Goal: Task Accomplishment & Management: Complete application form

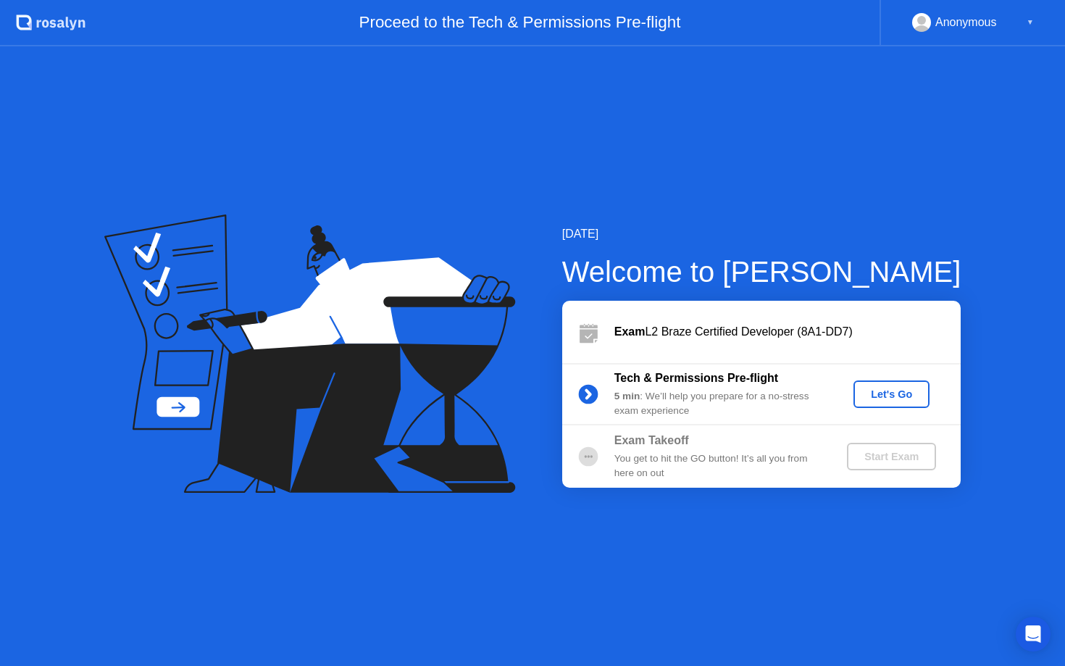
click at [881, 393] on div "Let's Go" at bounding box center [891, 394] width 64 height 12
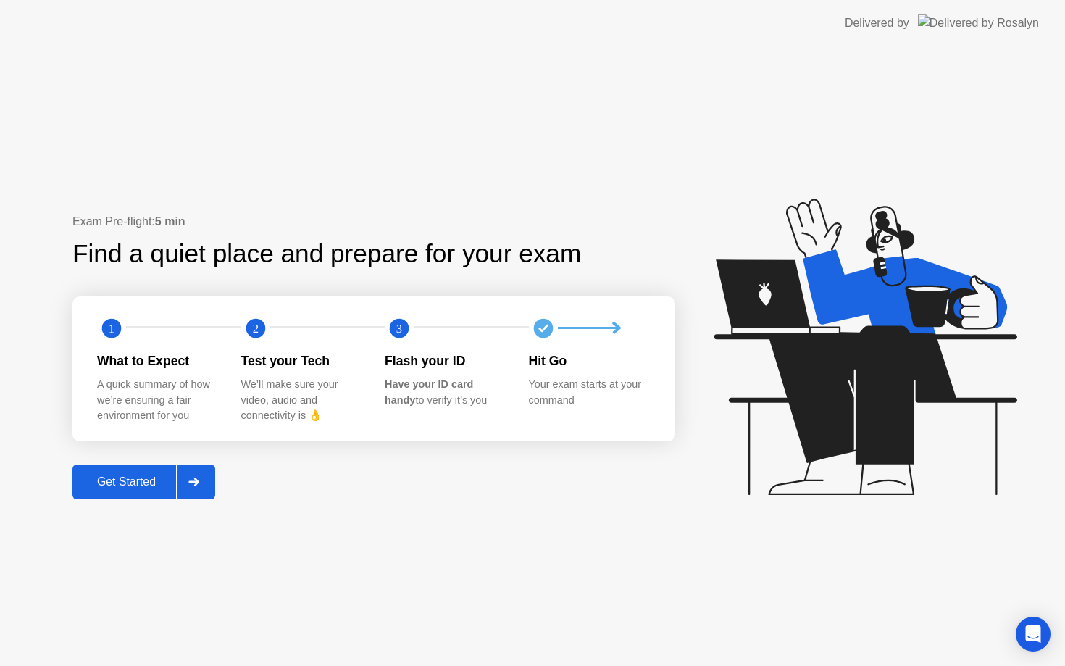
click at [159, 480] on div "Get Started" at bounding box center [126, 481] width 99 height 13
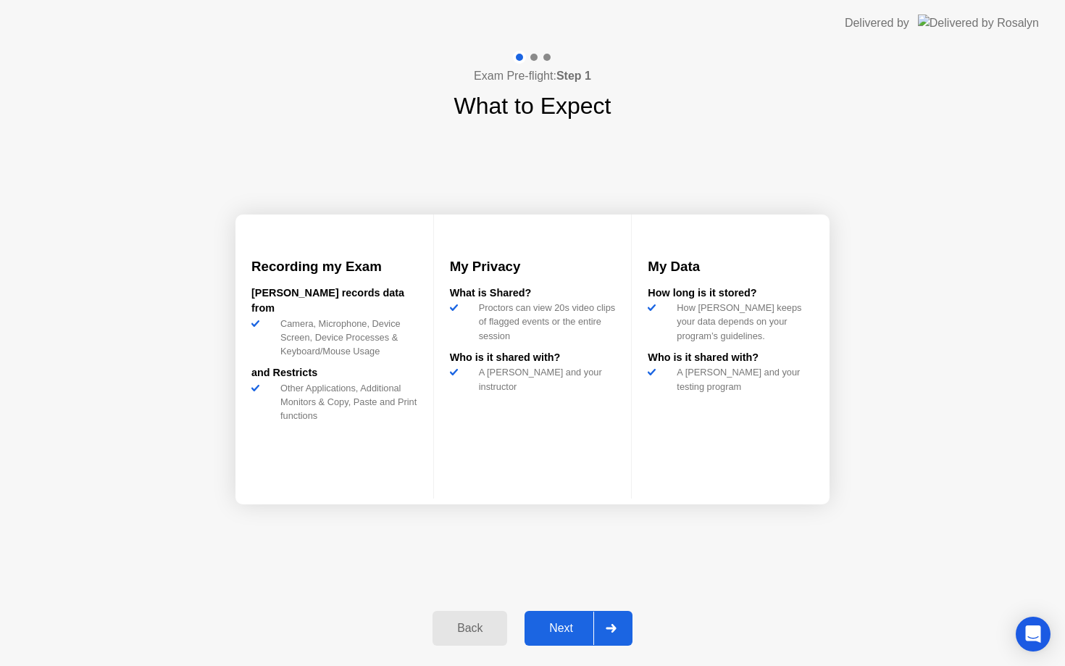
click at [580, 627] on div "Next" at bounding box center [561, 628] width 64 height 13
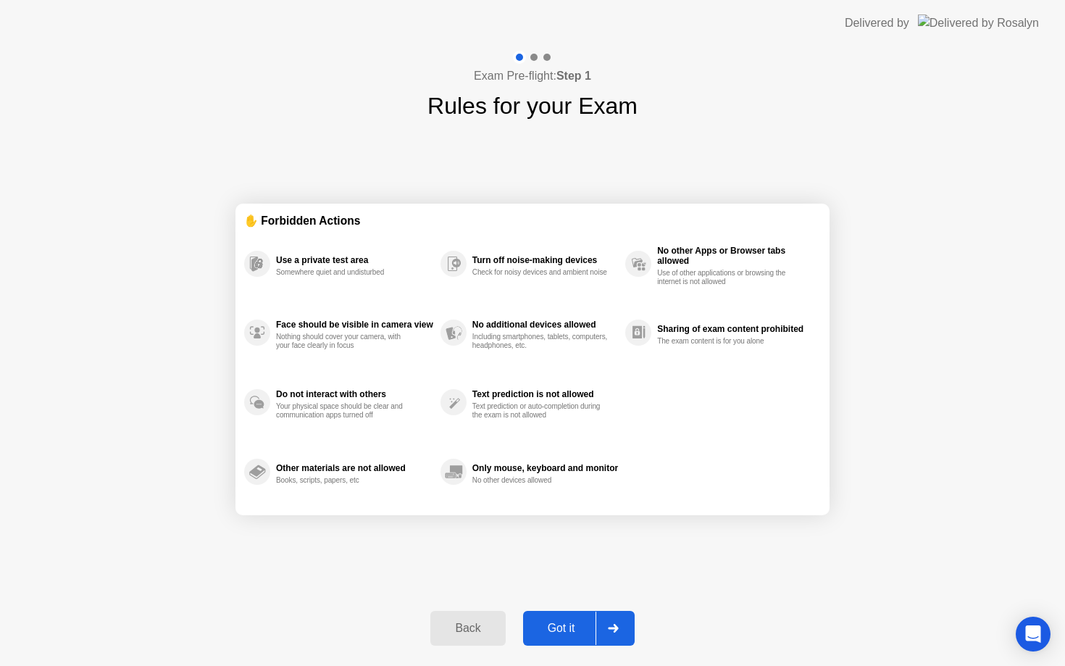
click at [567, 624] on div "Got it" at bounding box center [561, 628] width 68 height 13
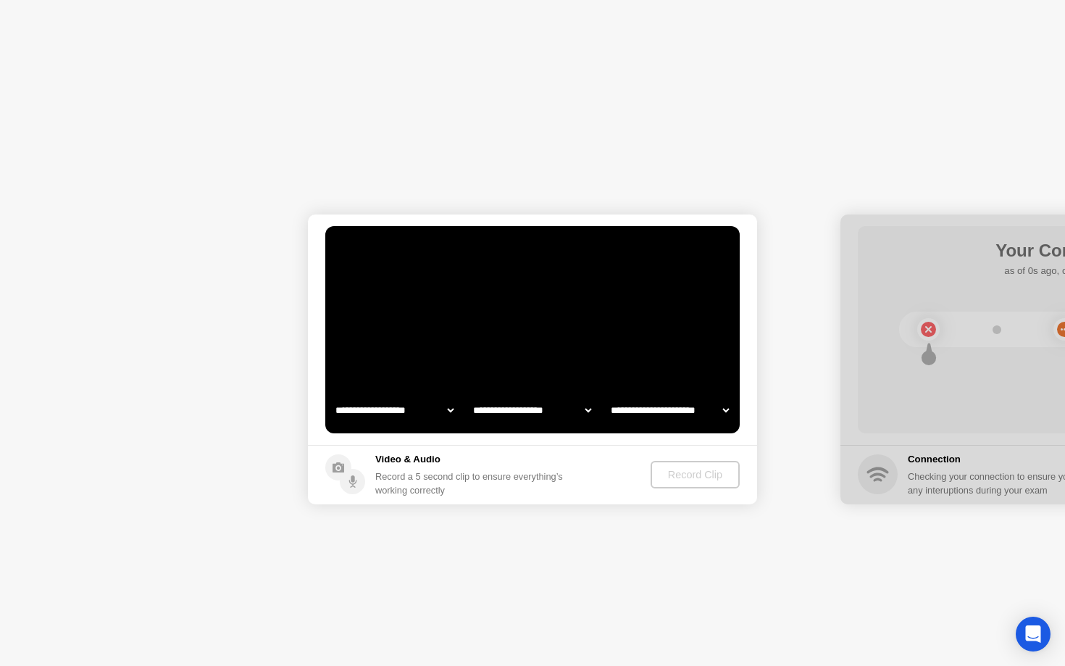
select select "**********"
select select "*******"
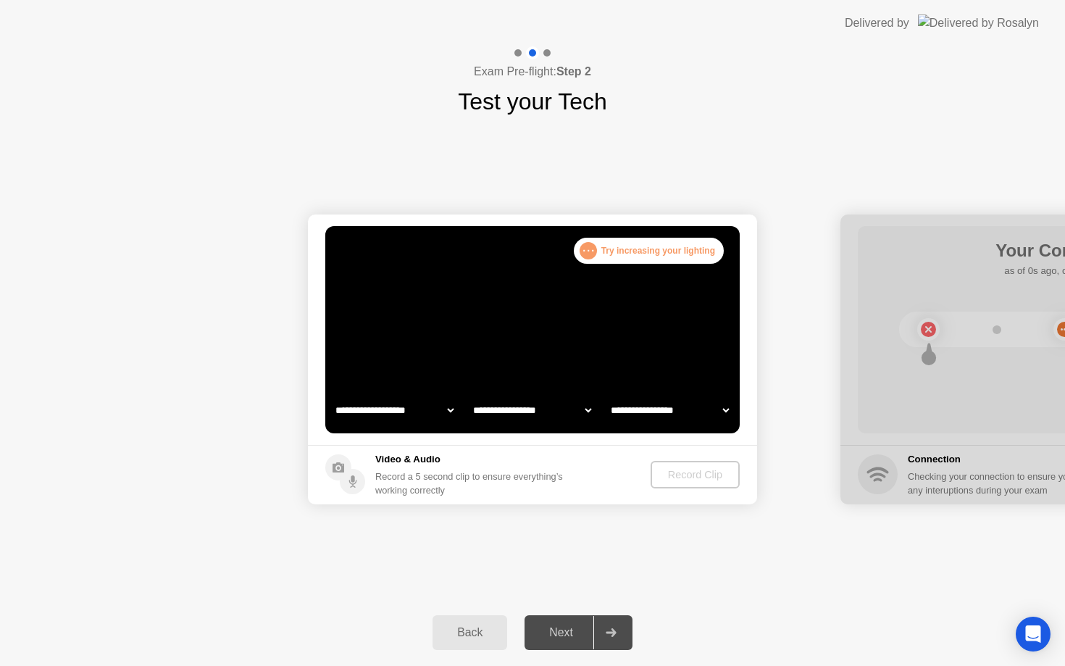
select select "**********"
click at [697, 465] on button "Record Clip" at bounding box center [696, 475] width 88 height 28
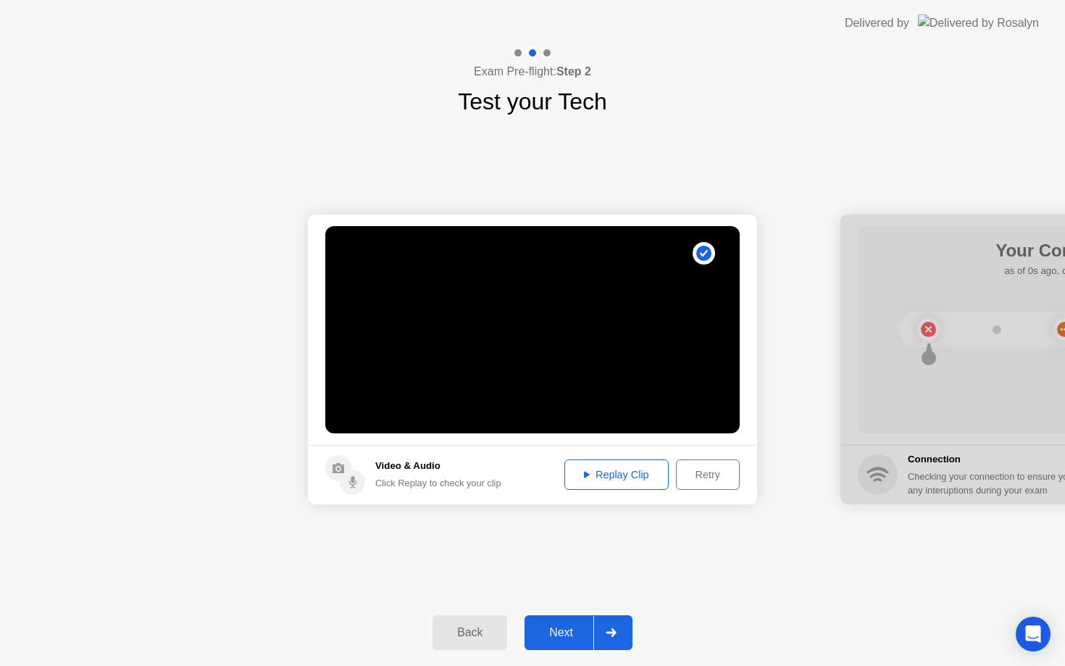
click at [519, 375] on video at bounding box center [532, 329] width 414 height 207
click at [611, 477] on div "Replay Clip" at bounding box center [616, 475] width 94 height 12
click at [959, 340] on div at bounding box center [1064, 359] width 449 height 290
click at [553, 626] on div "Next" at bounding box center [561, 632] width 64 height 13
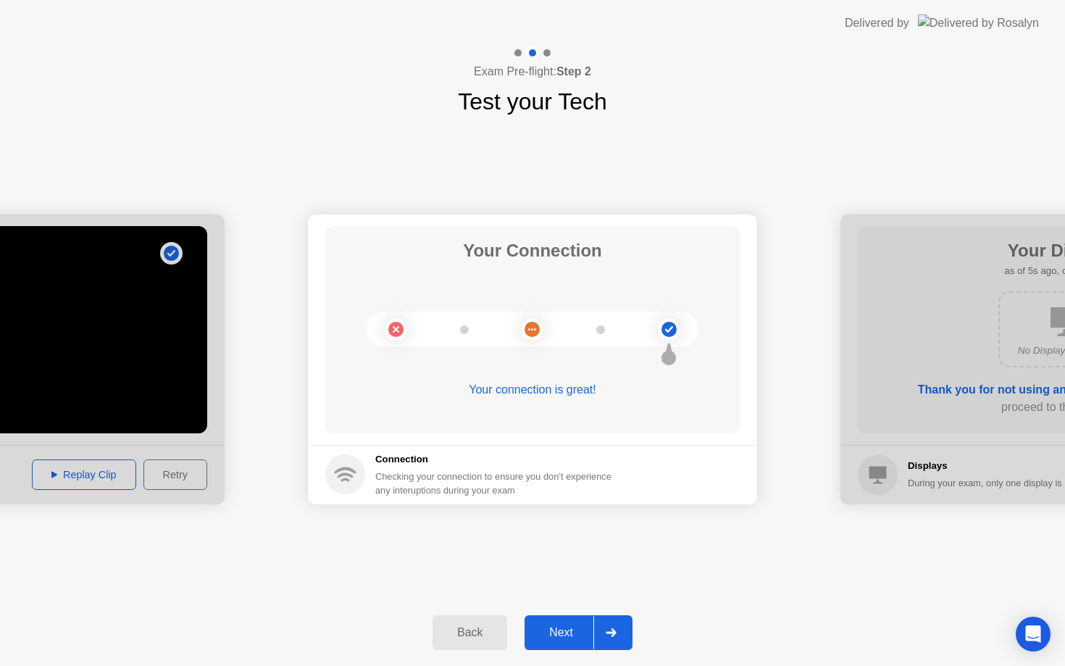
click at [575, 619] on button "Next" at bounding box center [579, 632] width 108 height 35
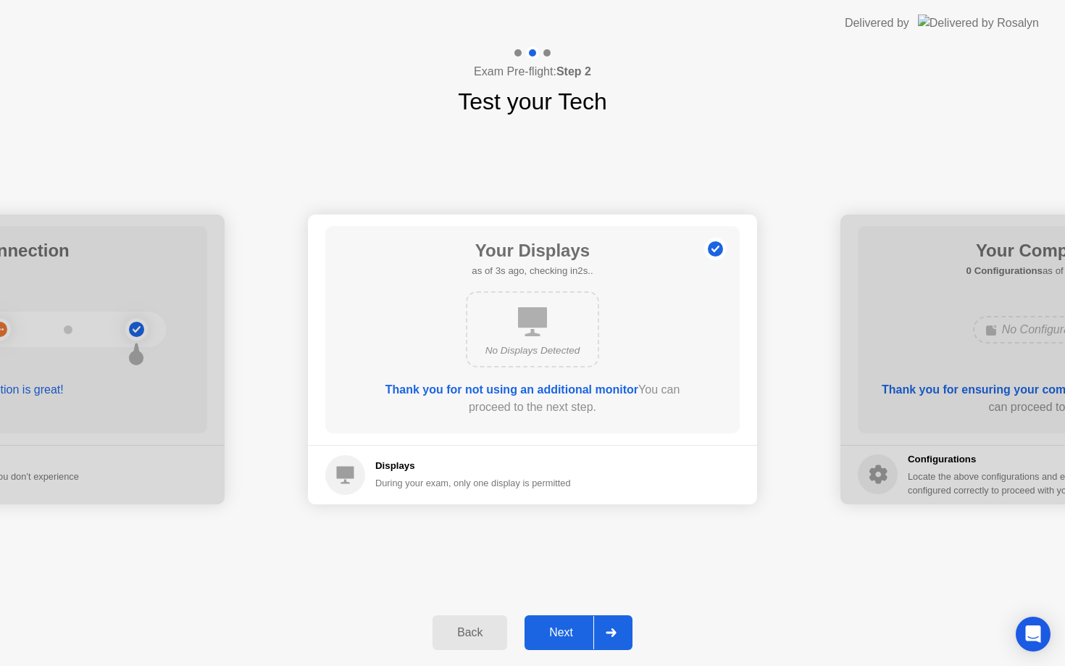
click at [575, 619] on button "Next" at bounding box center [579, 632] width 108 height 35
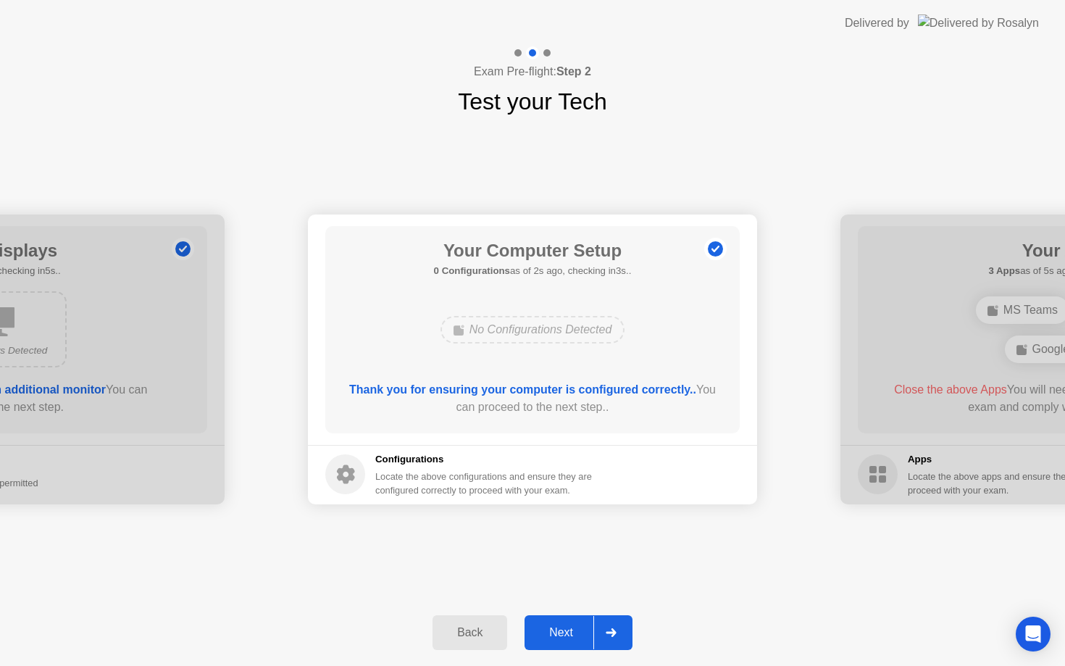
click at [575, 619] on button "Next" at bounding box center [579, 632] width 108 height 35
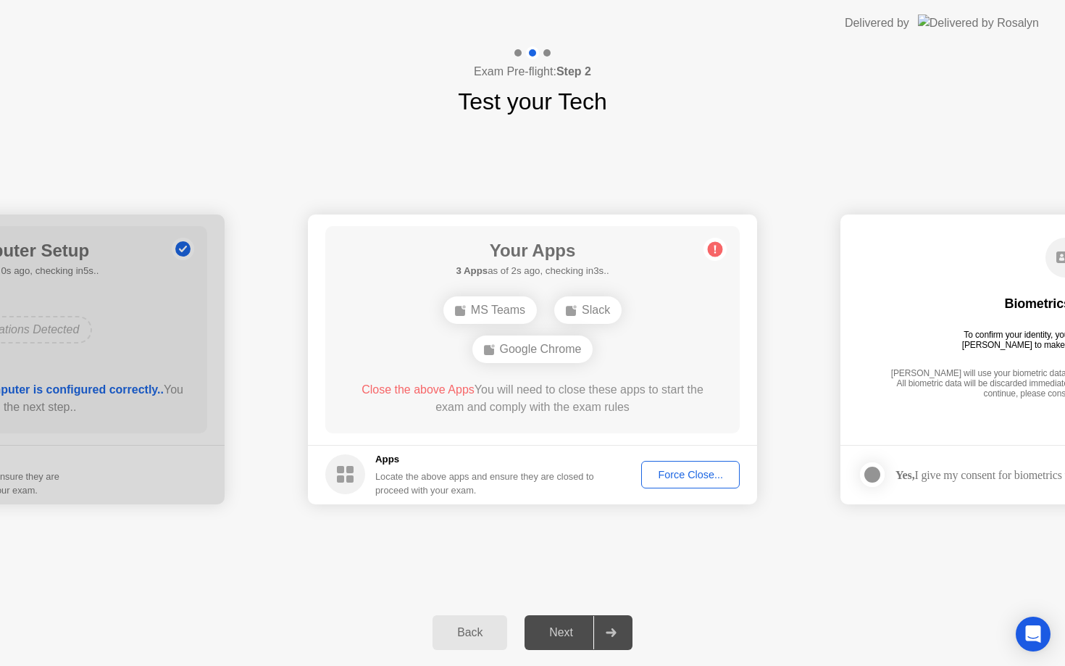
click at [674, 474] on div "Force Close..." at bounding box center [690, 475] width 88 height 12
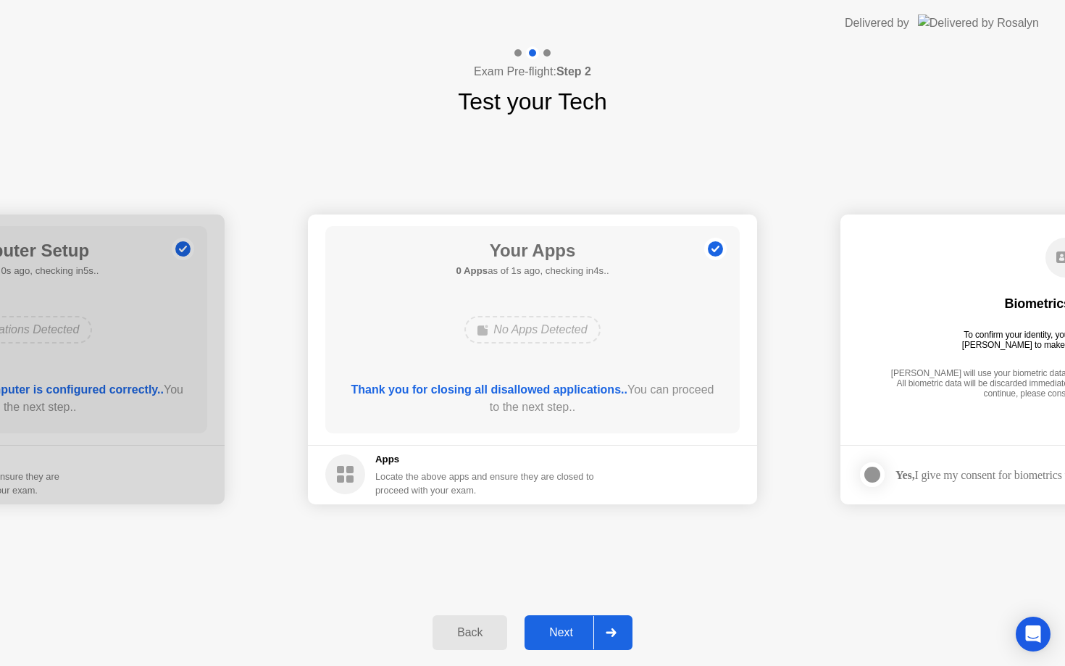
click at [556, 626] on div "Next" at bounding box center [561, 632] width 64 height 13
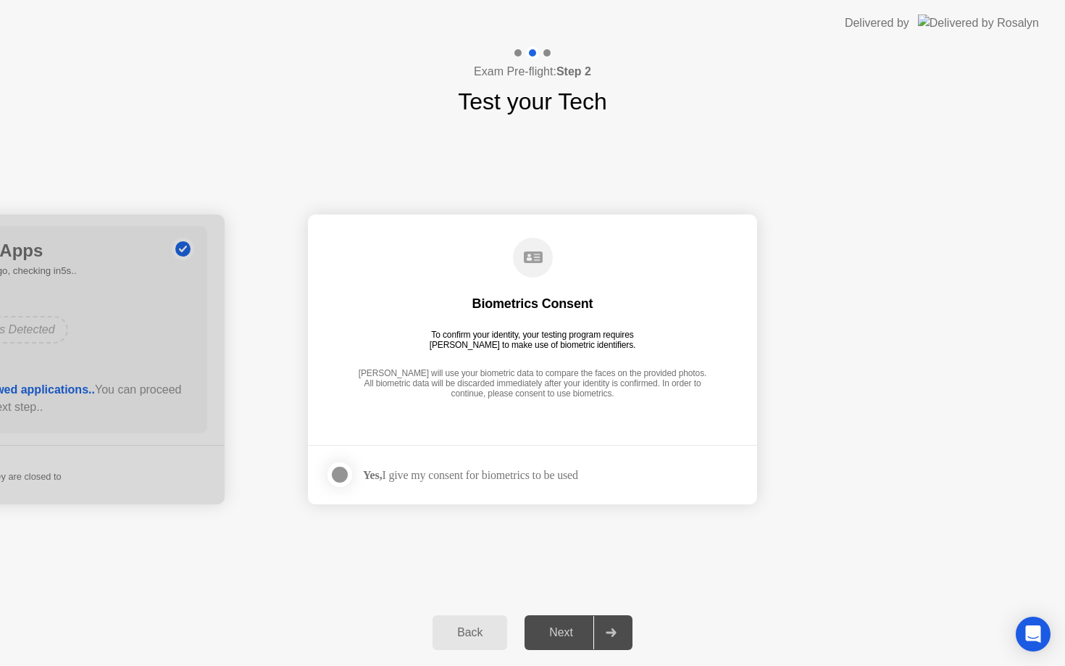
click at [343, 480] on div at bounding box center [339, 474] width 17 height 17
click at [572, 627] on div "Next" at bounding box center [561, 632] width 64 height 13
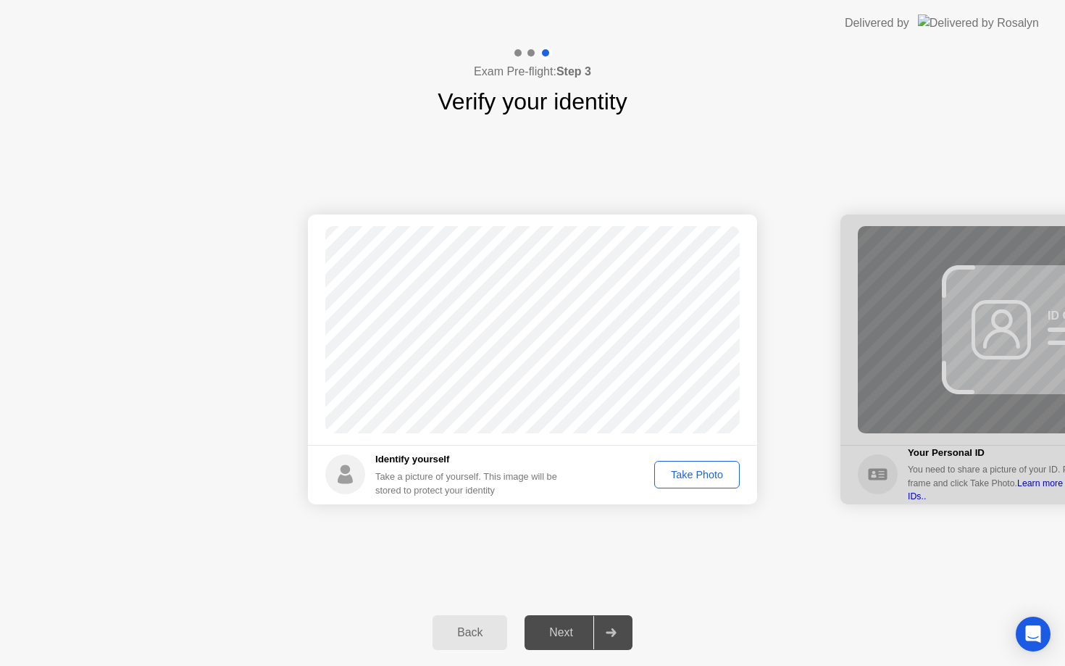
click at [676, 474] on div "Take Photo" at bounding box center [696, 475] width 75 height 12
click at [558, 626] on div "Next" at bounding box center [561, 632] width 64 height 13
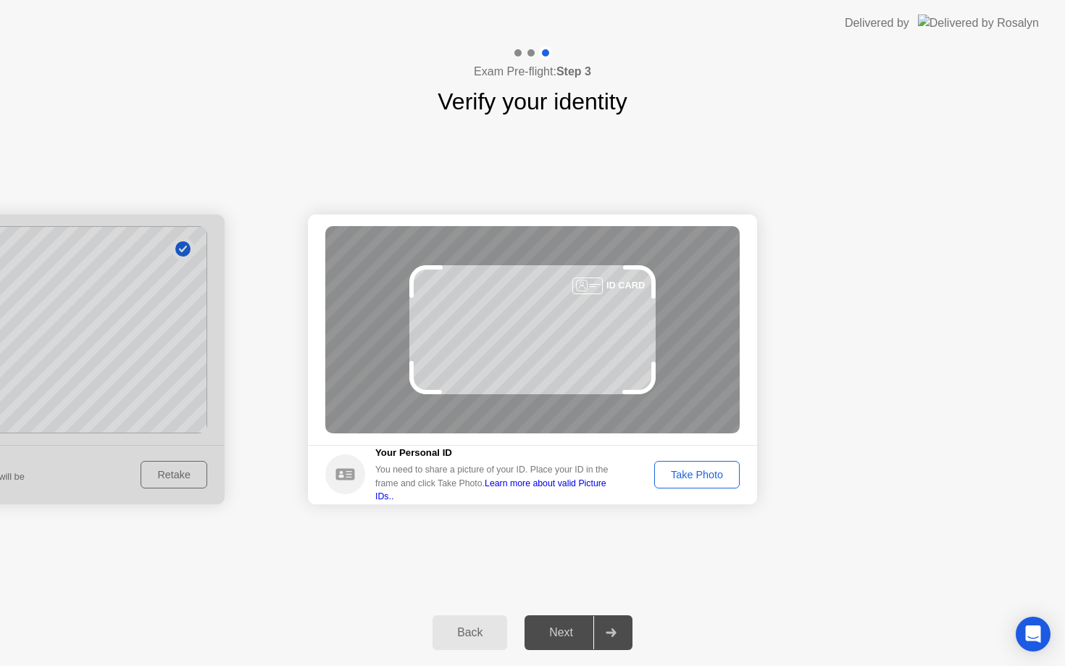
click at [661, 480] on div "Take Photo" at bounding box center [696, 475] width 75 height 12
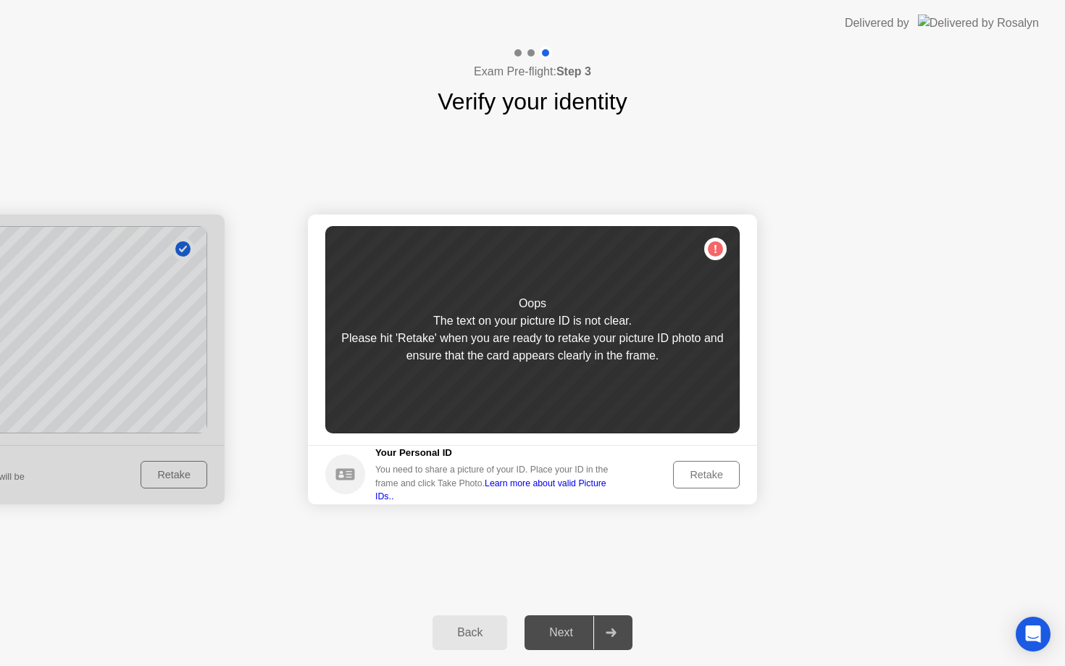
click at [690, 470] on div "Retake" at bounding box center [706, 475] width 57 height 12
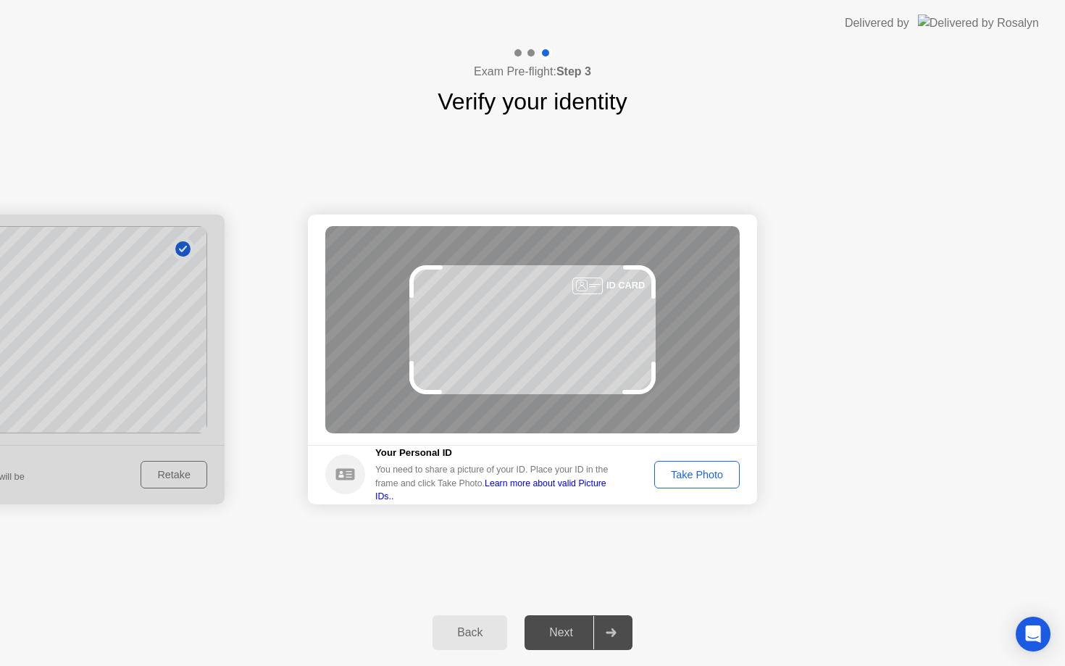
click at [694, 469] on div "Take Photo" at bounding box center [696, 475] width 75 height 12
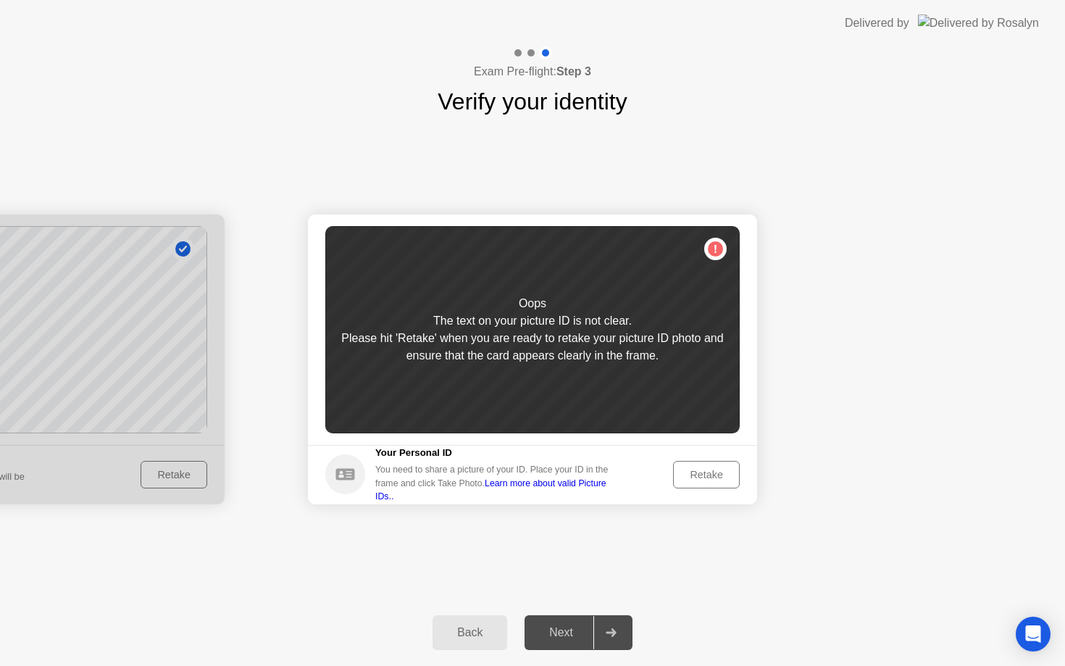
click at [694, 469] on div "Retake" at bounding box center [706, 475] width 57 height 12
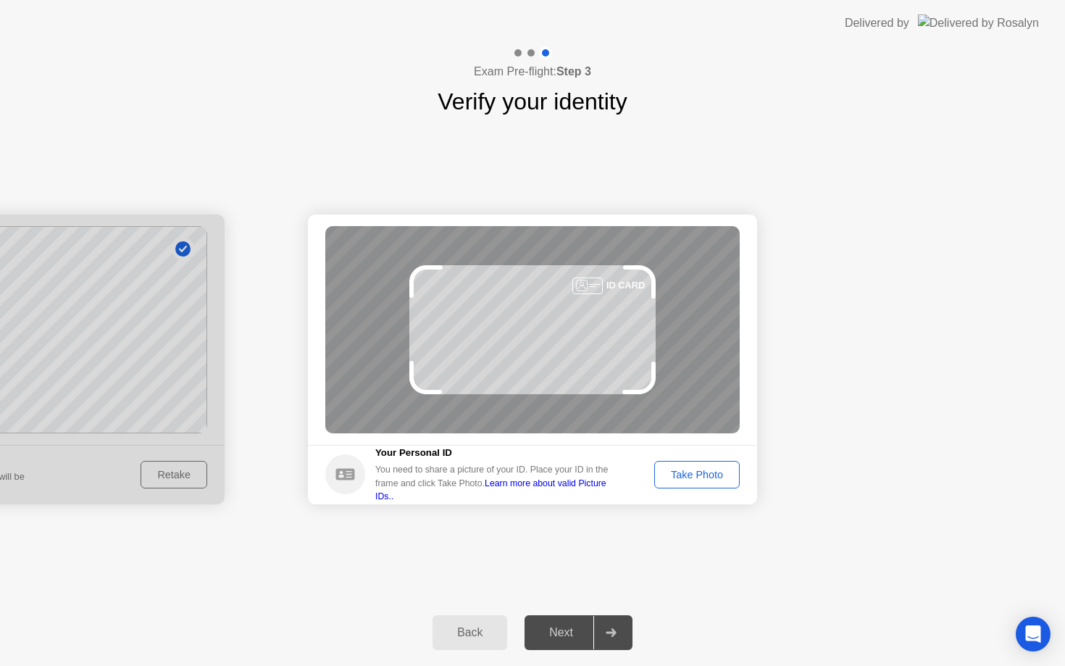
click at [727, 475] on div "Take Photo" at bounding box center [696, 475] width 75 height 12
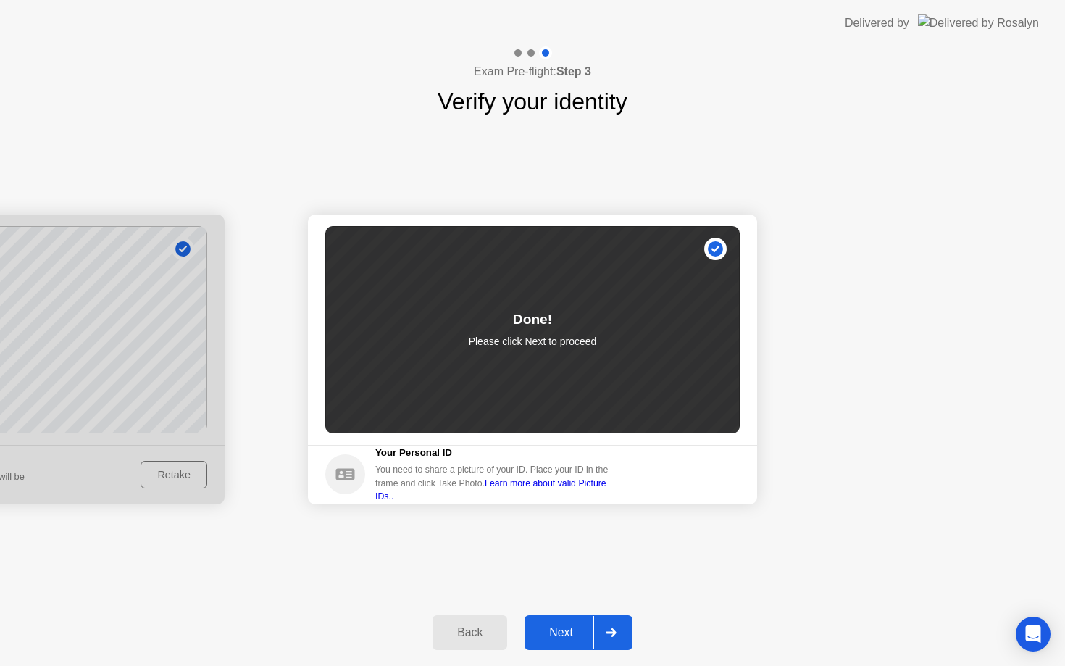
click at [583, 635] on div "Next" at bounding box center [561, 632] width 64 height 13
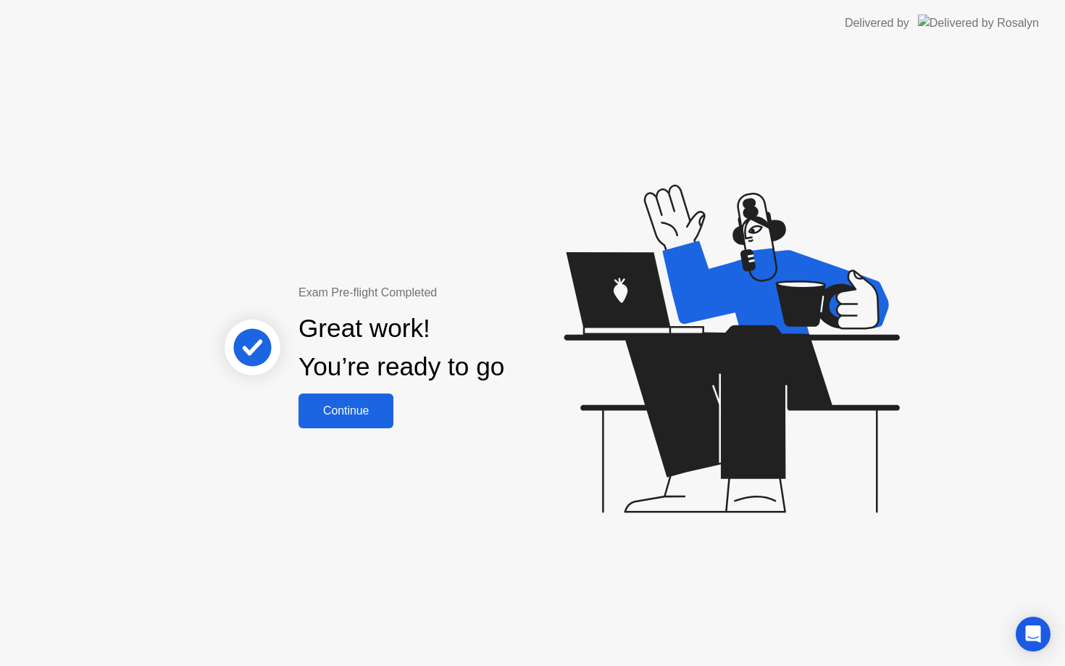
click at [359, 406] on div "Continue" at bounding box center [346, 410] width 86 height 13
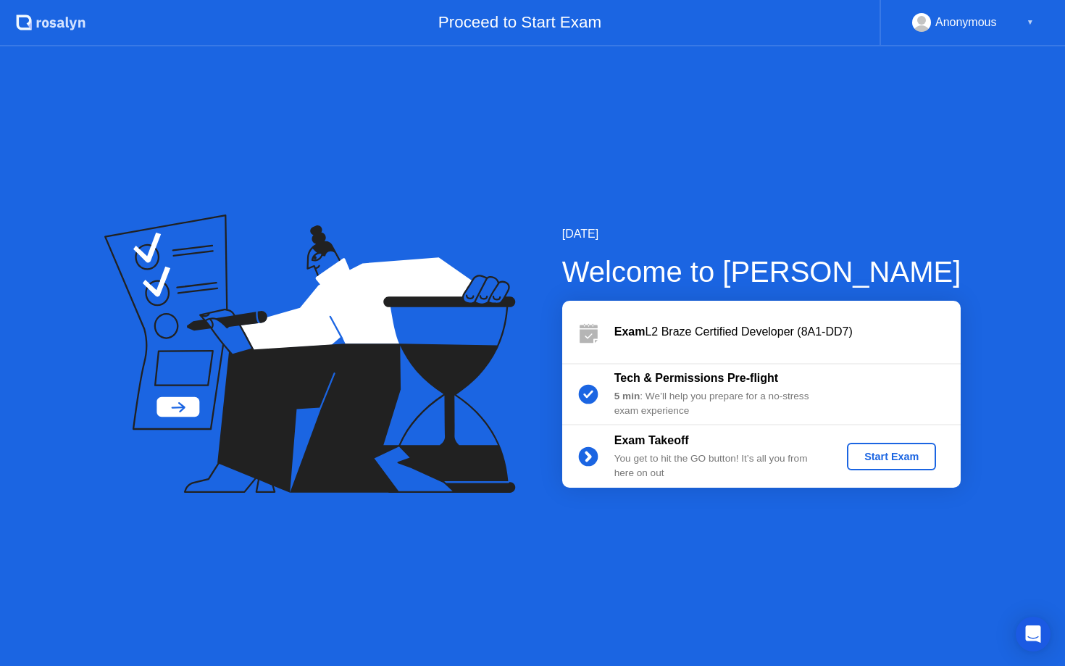
drag, startPoint x: 882, startPoint y: 452, endPoint x: 477, endPoint y: 484, distance: 406.2
click at [477, 485] on div "[DATE] Welcome to [PERSON_NAME] Exam L2 Braze Certified Developer (8A1-DD7) Tec…" at bounding box center [532, 355] width 1065 height 619
click at [885, 461] on div "Start Exam" at bounding box center [892, 457] width 78 height 12
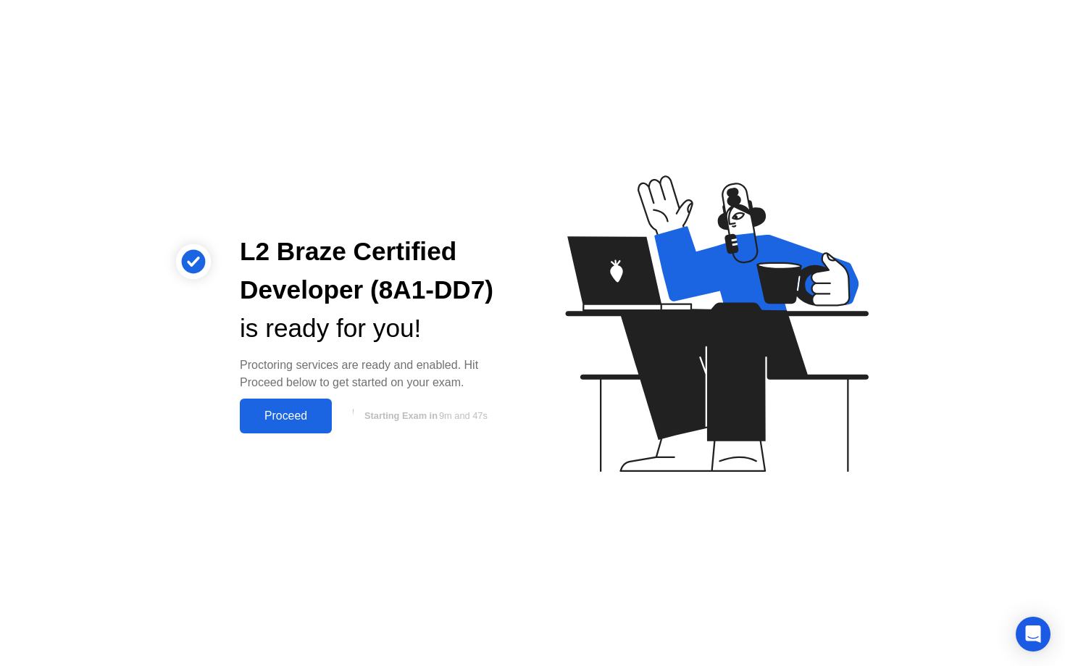
click at [296, 405] on button "Proceed" at bounding box center [286, 415] width 92 height 35
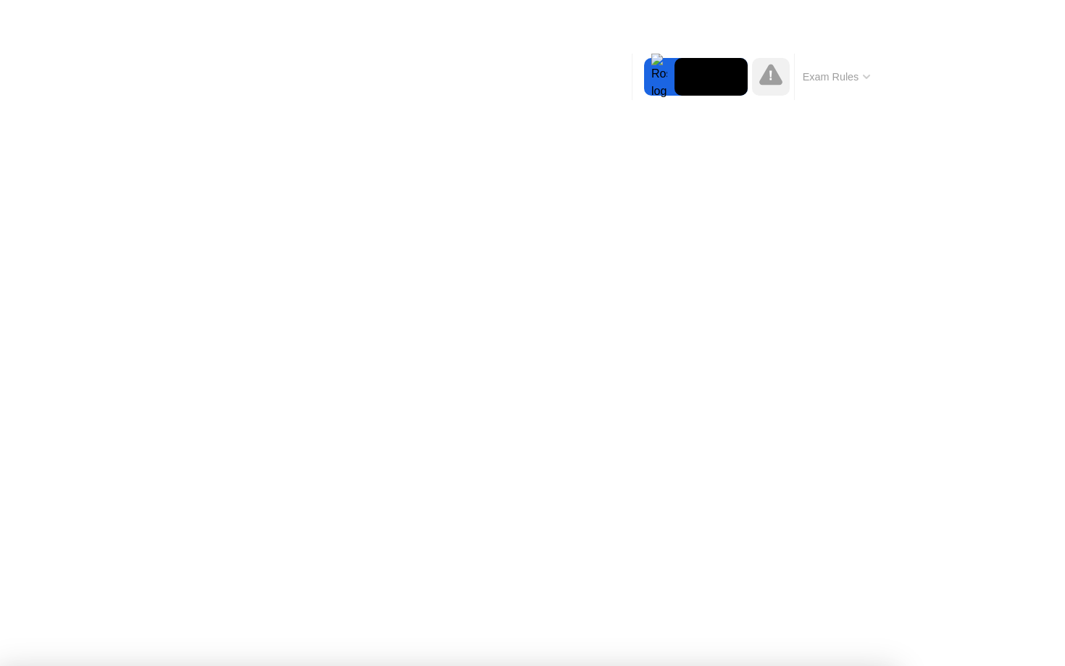
click at [773, 75] on icon at bounding box center [770, 74] width 23 height 21
click at [761, 75] on icon at bounding box center [770, 74] width 23 height 23
click at [769, 75] on icon at bounding box center [770, 75] width 3 height 10
click at [846, 80] on button "Exam Rules" at bounding box center [836, 76] width 77 height 13
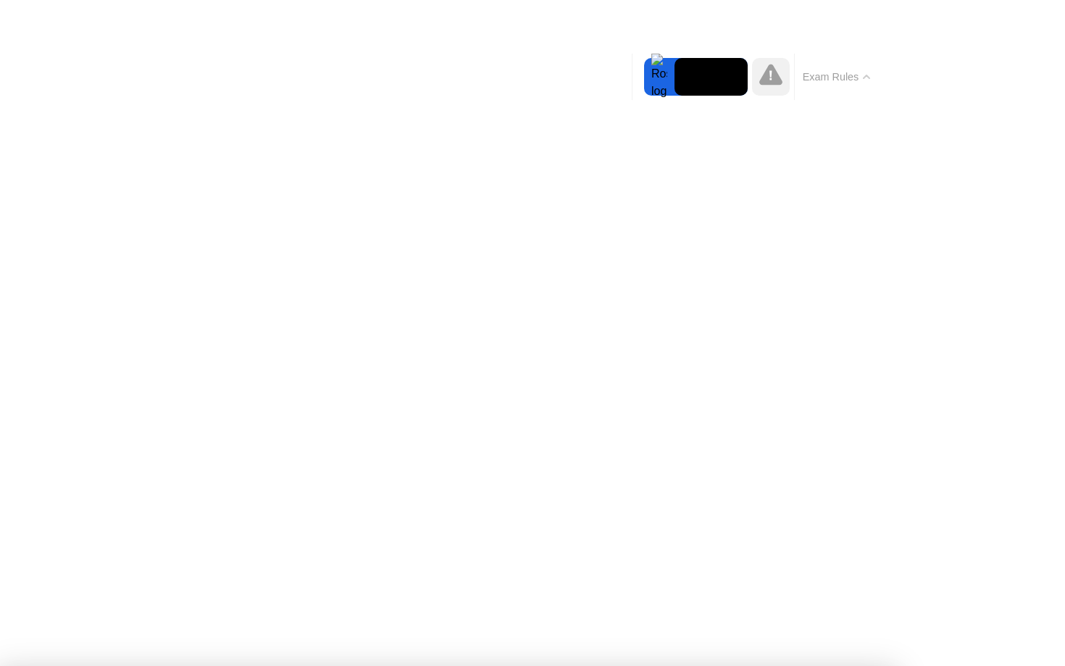
click at [848, 70] on button "Exam Rules" at bounding box center [836, 76] width 77 height 13
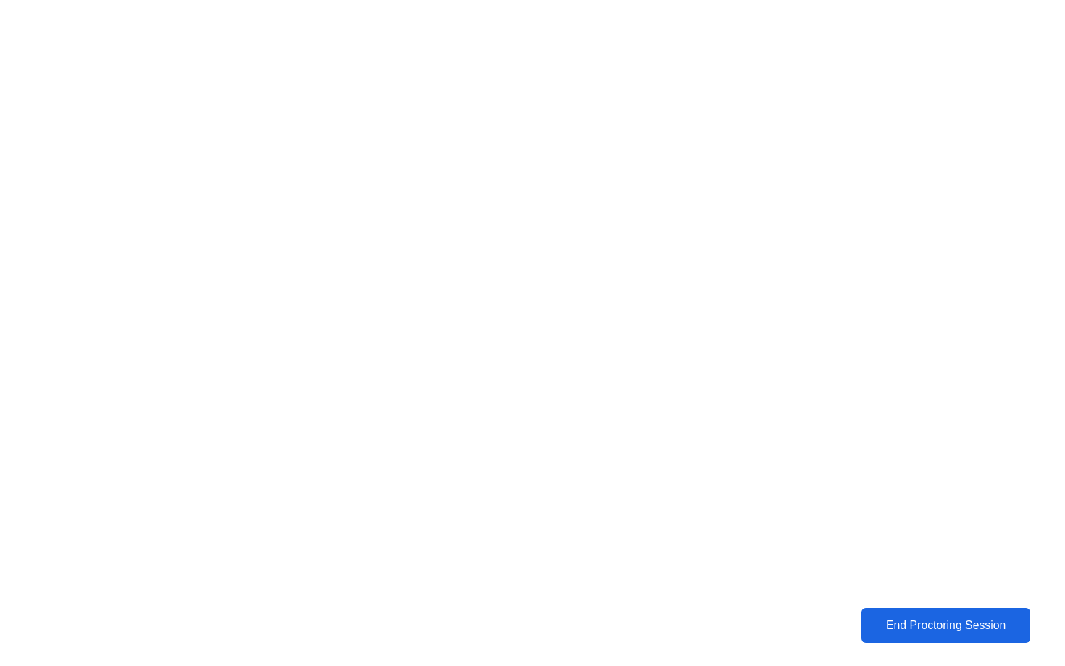
click at [929, 622] on div "End Proctoring Session" at bounding box center [946, 625] width 161 height 13
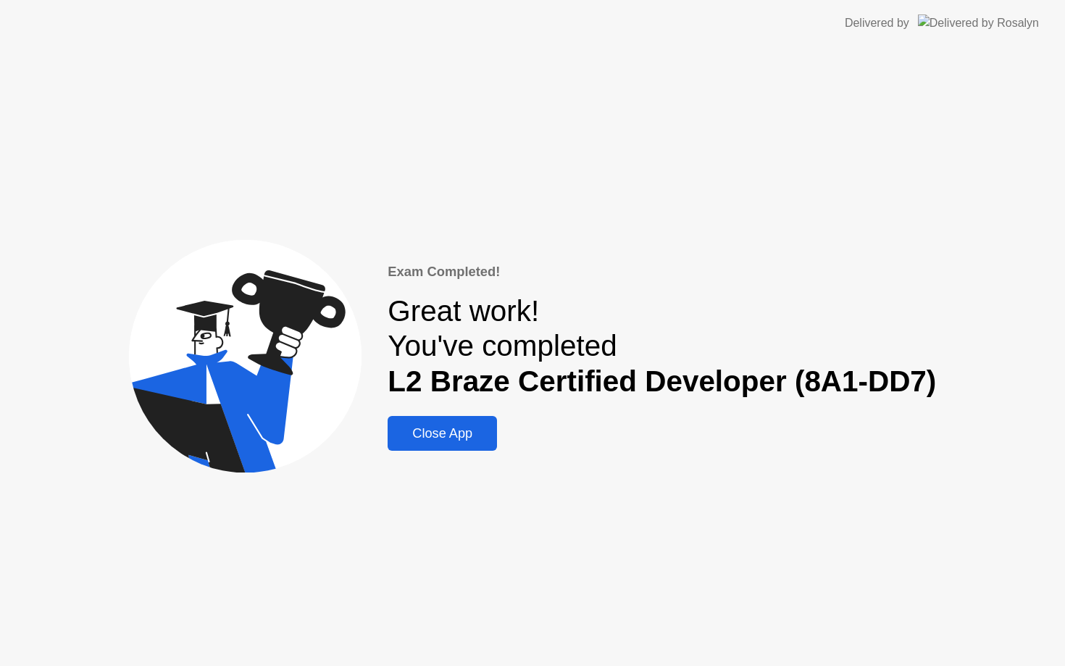
click at [459, 435] on div "Close App" at bounding box center [442, 433] width 101 height 15
